Goal: Task Accomplishment & Management: Use online tool/utility

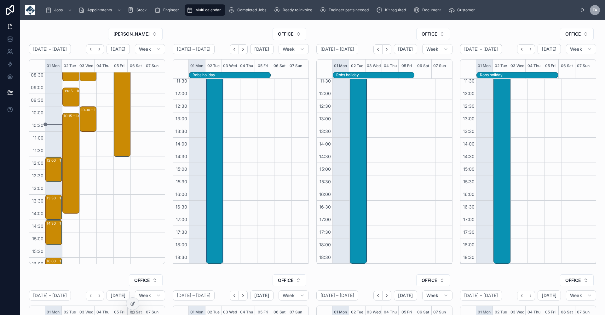
scroll to position [27, 0]
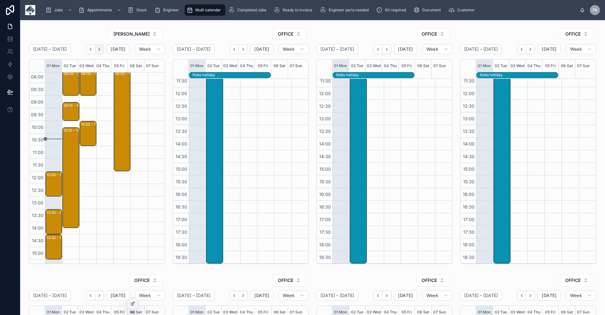
click at [100, 49] on icon "Next" at bounding box center [99, 49] width 5 height 5
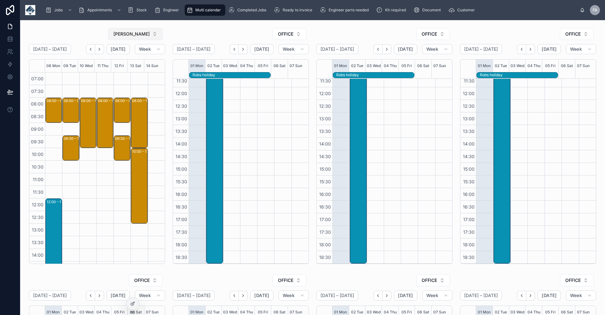
click at [152, 36] on button "[PERSON_NAME]" at bounding box center [135, 34] width 54 height 12
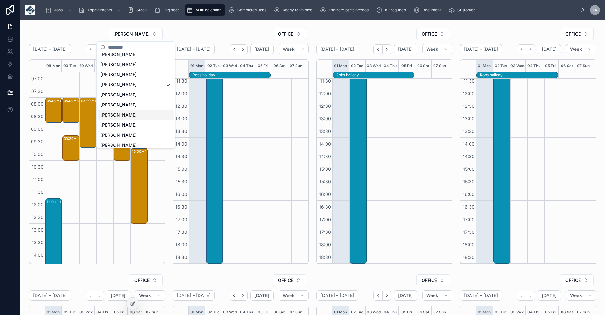
scroll to position [168, 0]
click at [134, 91] on span "[PERSON_NAME]" at bounding box center [118, 93] width 36 height 6
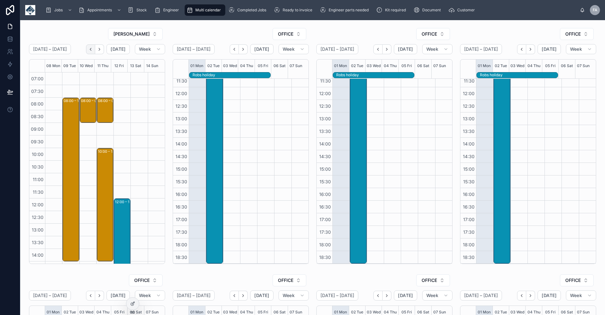
click at [92, 47] on icon "Back" at bounding box center [90, 49] width 5 height 5
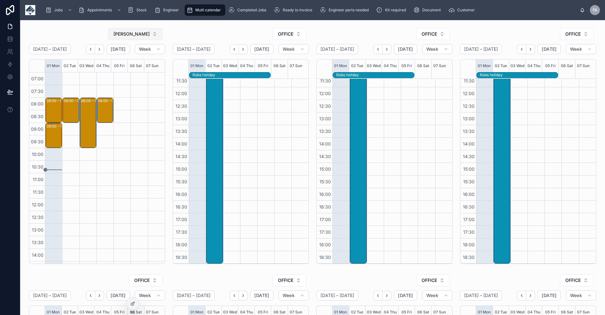
click at [155, 33] on button "[PERSON_NAME]" at bounding box center [135, 34] width 54 height 12
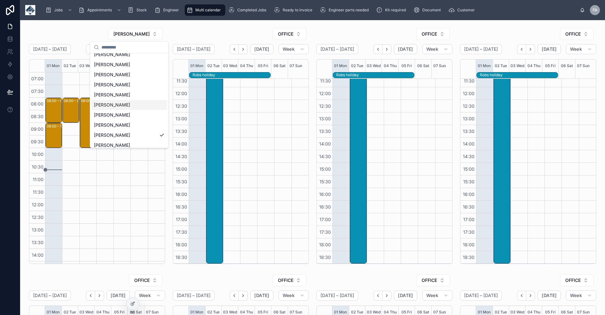
scroll to position [168, 0]
drag, startPoint x: 125, startPoint y: 101, endPoint x: 145, endPoint y: 86, distance: 24.7
click at [126, 101] on span "[PERSON_NAME]" at bounding box center [112, 103] width 36 height 6
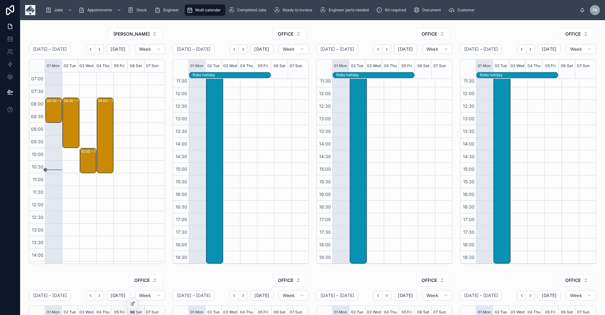
drag, startPoint x: 89, startPoint y: 47, endPoint x: 145, endPoint y: 56, distance: 56.4
click at [90, 47] on icon "Back" at bounding box center [90, 49] width 5 height 5
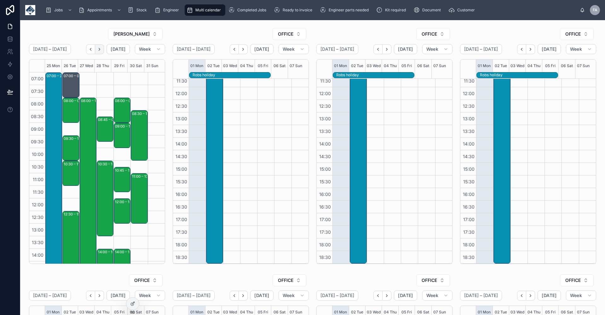
click at [100, 49] on icon "Next" at bounding box center [99, 49] width 5 height 5
